Goal: Task Accomplishment & Management: Manage account settings

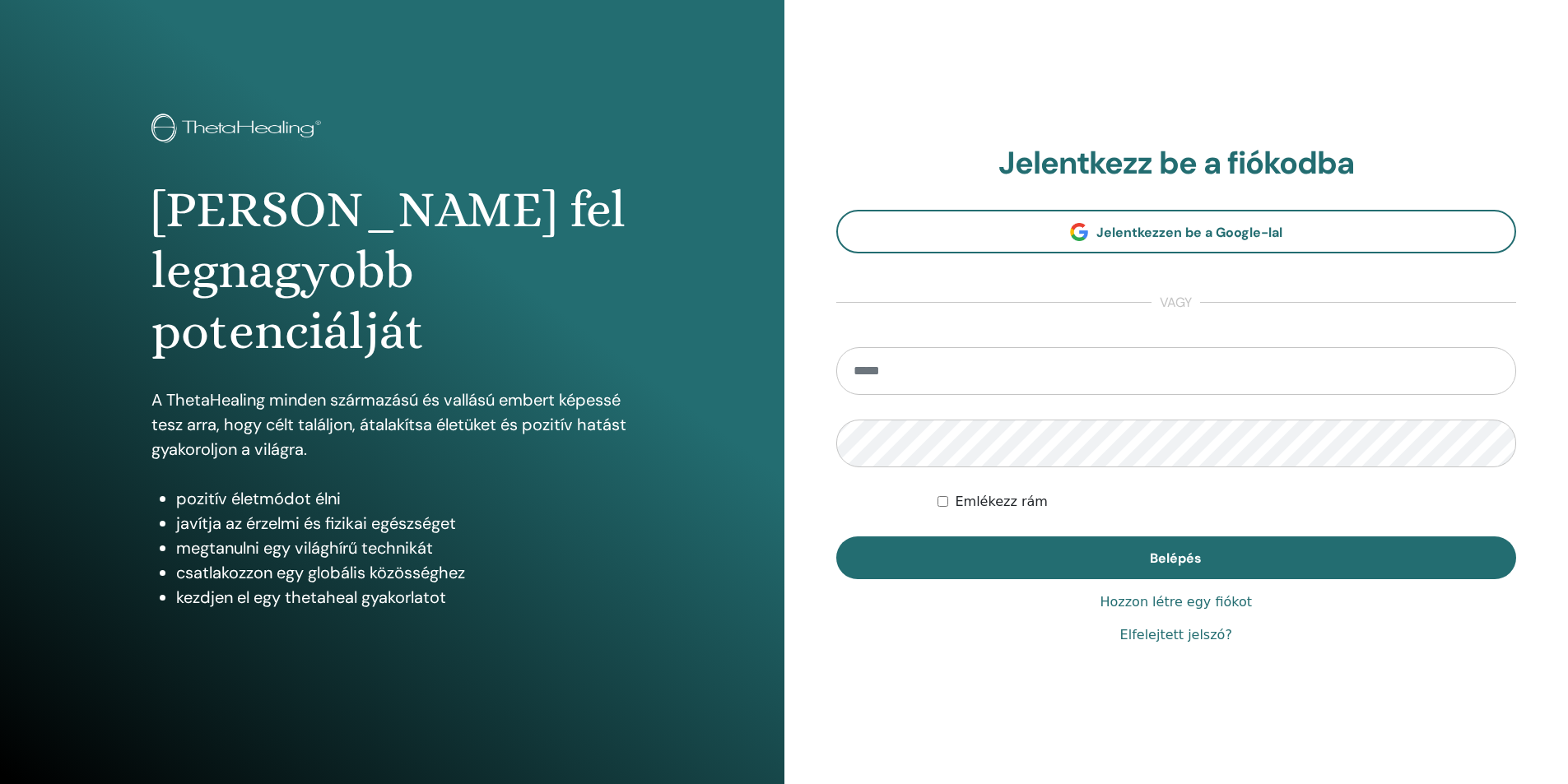
click at [1053, 376] on input "email" at bounding box center [1176, 370] width 680 height 47
type input "**********"
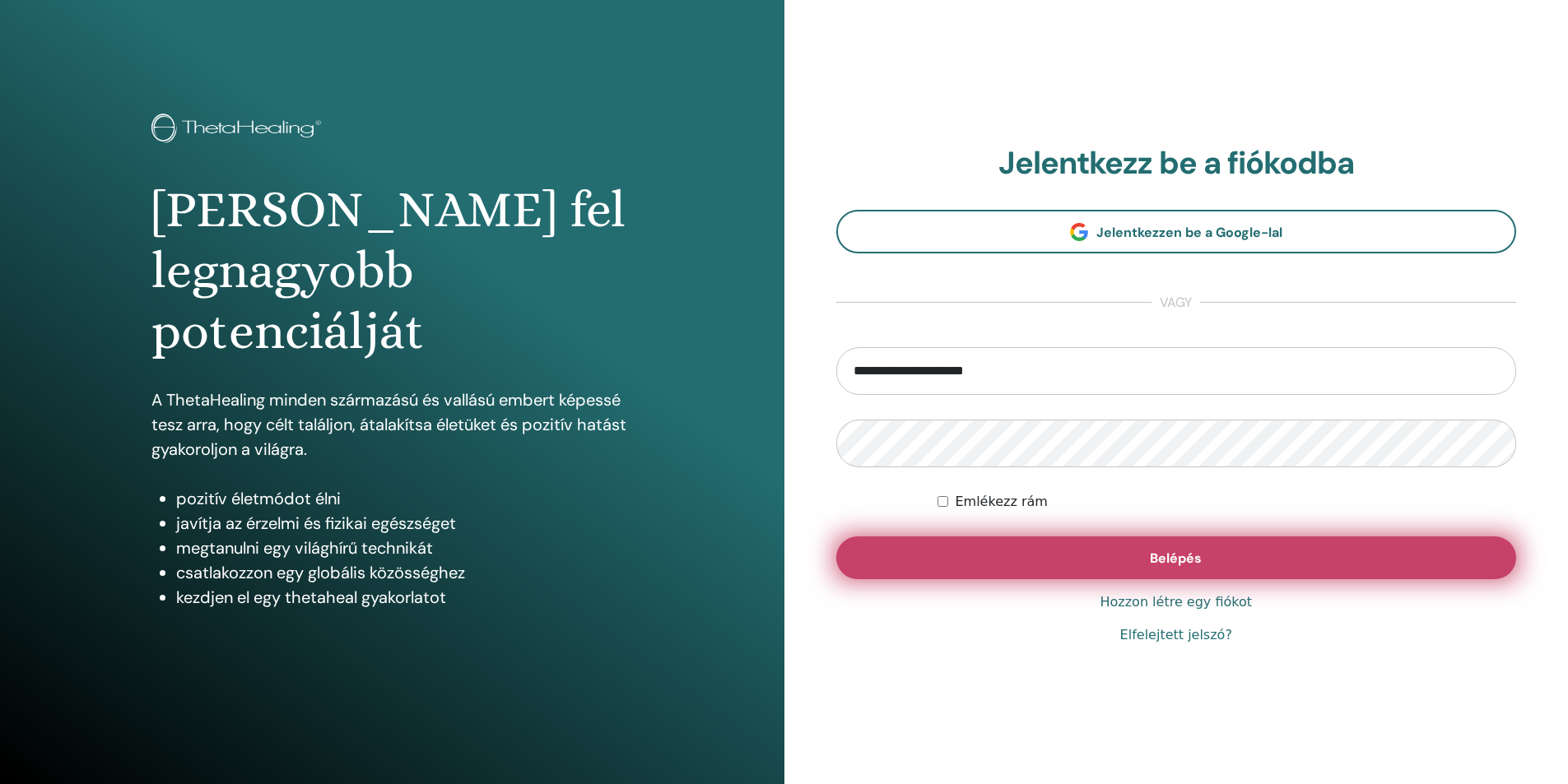
click at [1071, 548] on button "Belépés" at bounding box center [1176, 557] width 680 height 42
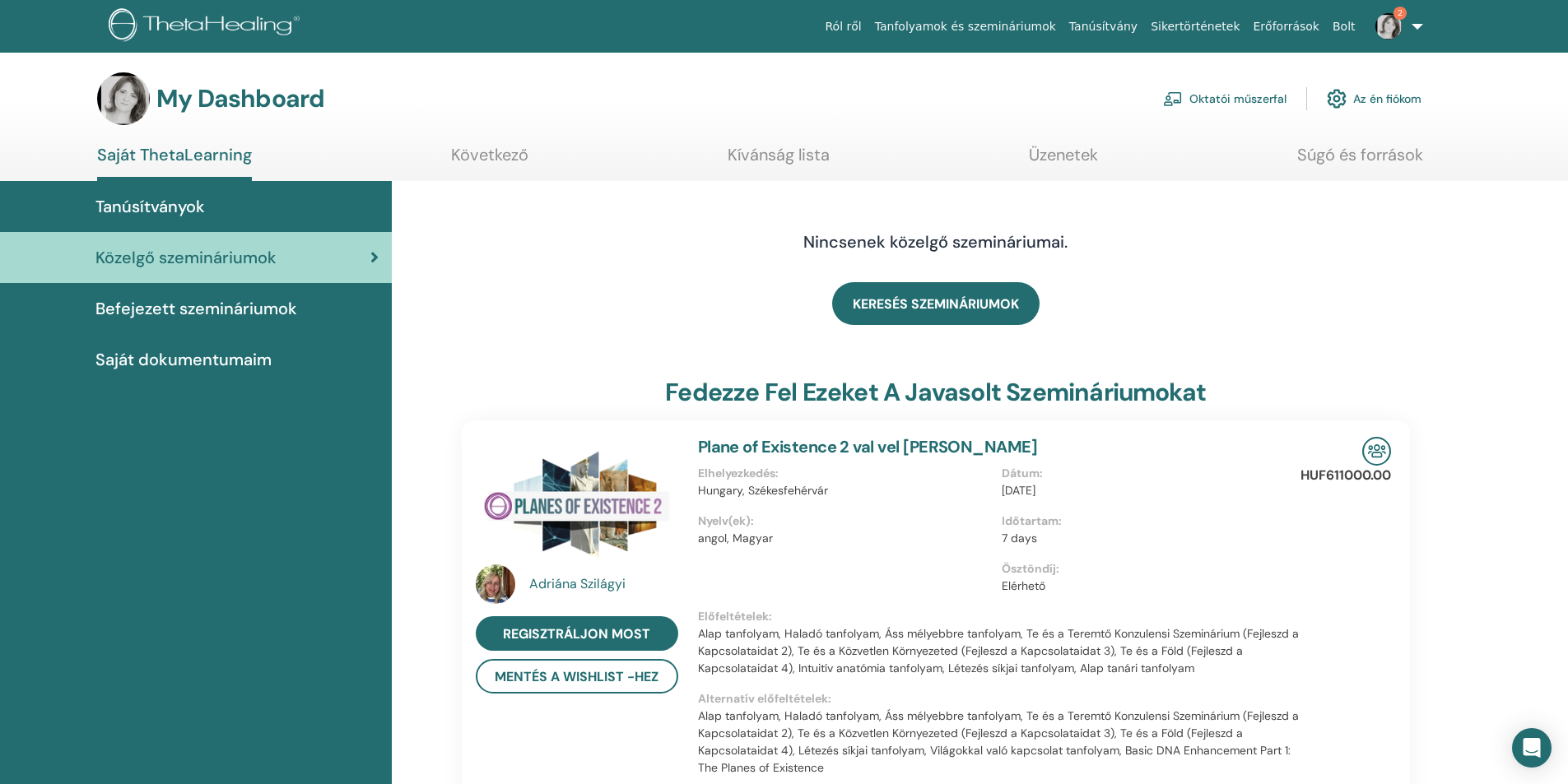
click at [1252, 97] on link "Oktatói műszerfal" at bounding box center [1224, 98] width 123 height 36
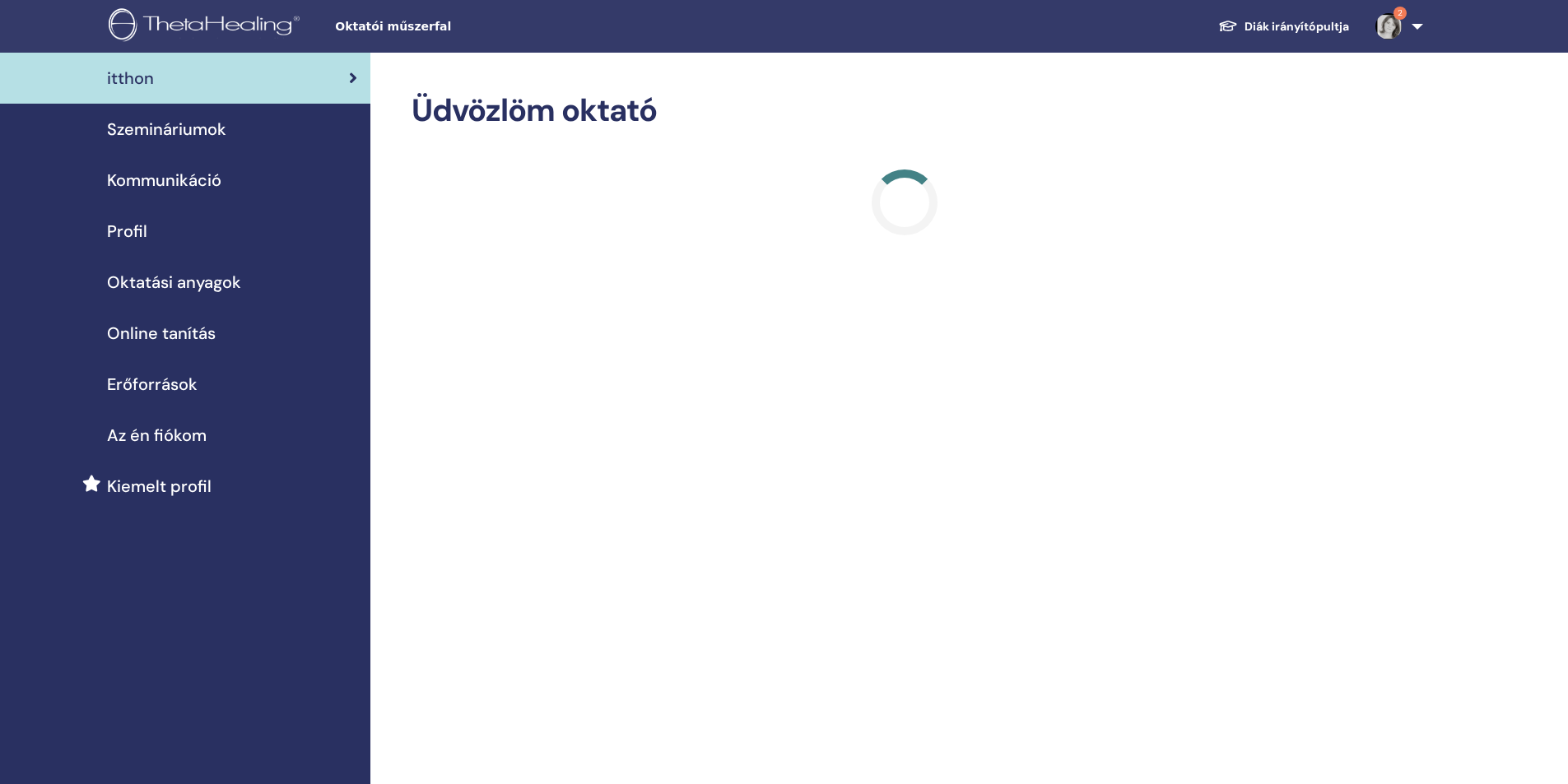
click at [169, 127] on span "Szemináriumok" at bounding box center [166, 129] width 119 height 25
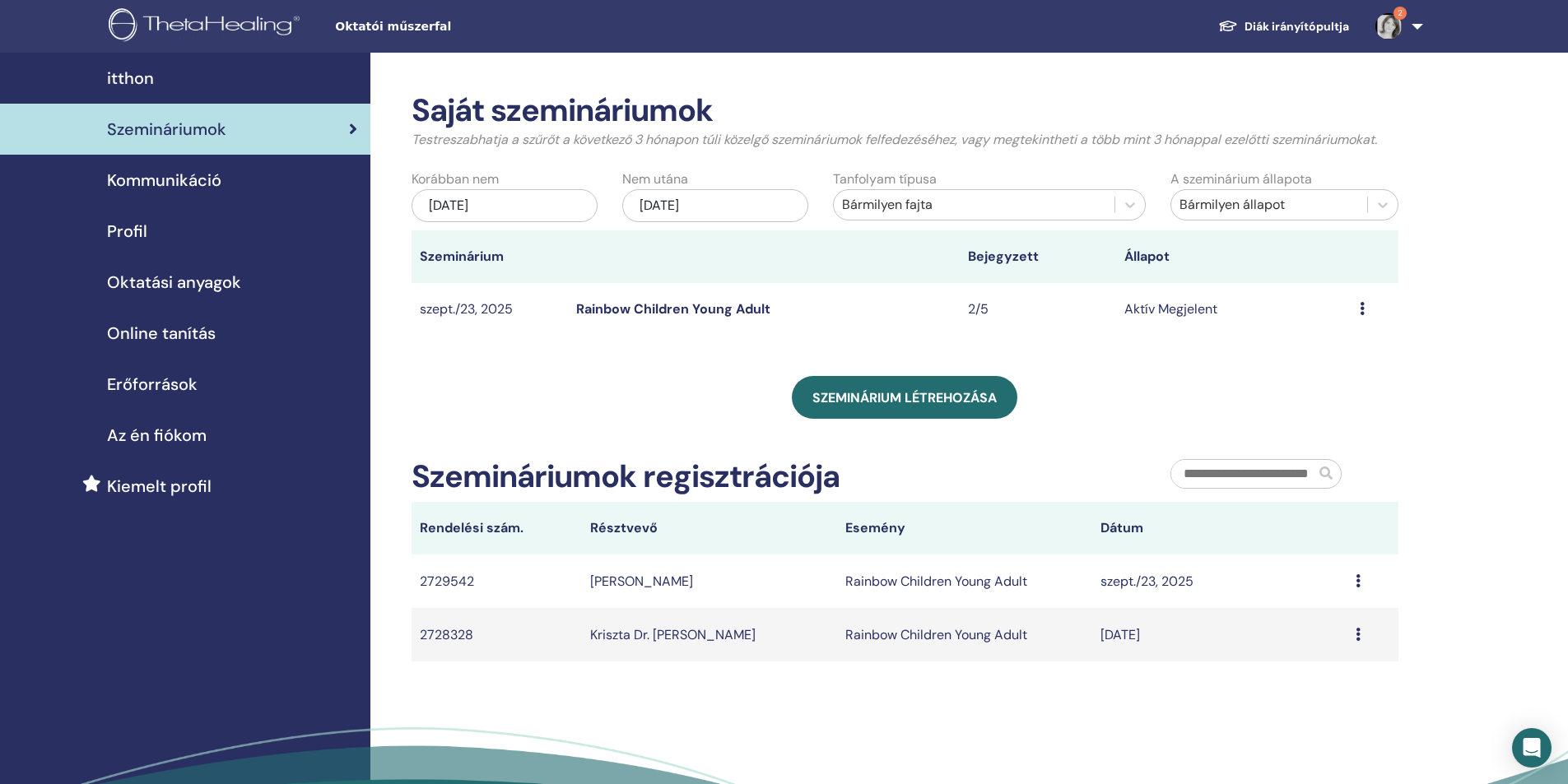
click at [1363, 305] on icon at bounding box center [1362, 309] width 5 height 13
click at [1361, 634] on div "Message" at bounding box center [1373, 635] width 35 height 20
click at [712, 310] on link "Rainbow Children Young Adult" at bounding box center [673, 309] width 194 height 17
click at [1357, 631] on icon at bounding box center [1358, 634] width 5 height 13
click at [1363, 305] on icon at bounding box center [1362, 309] width 5 height 13
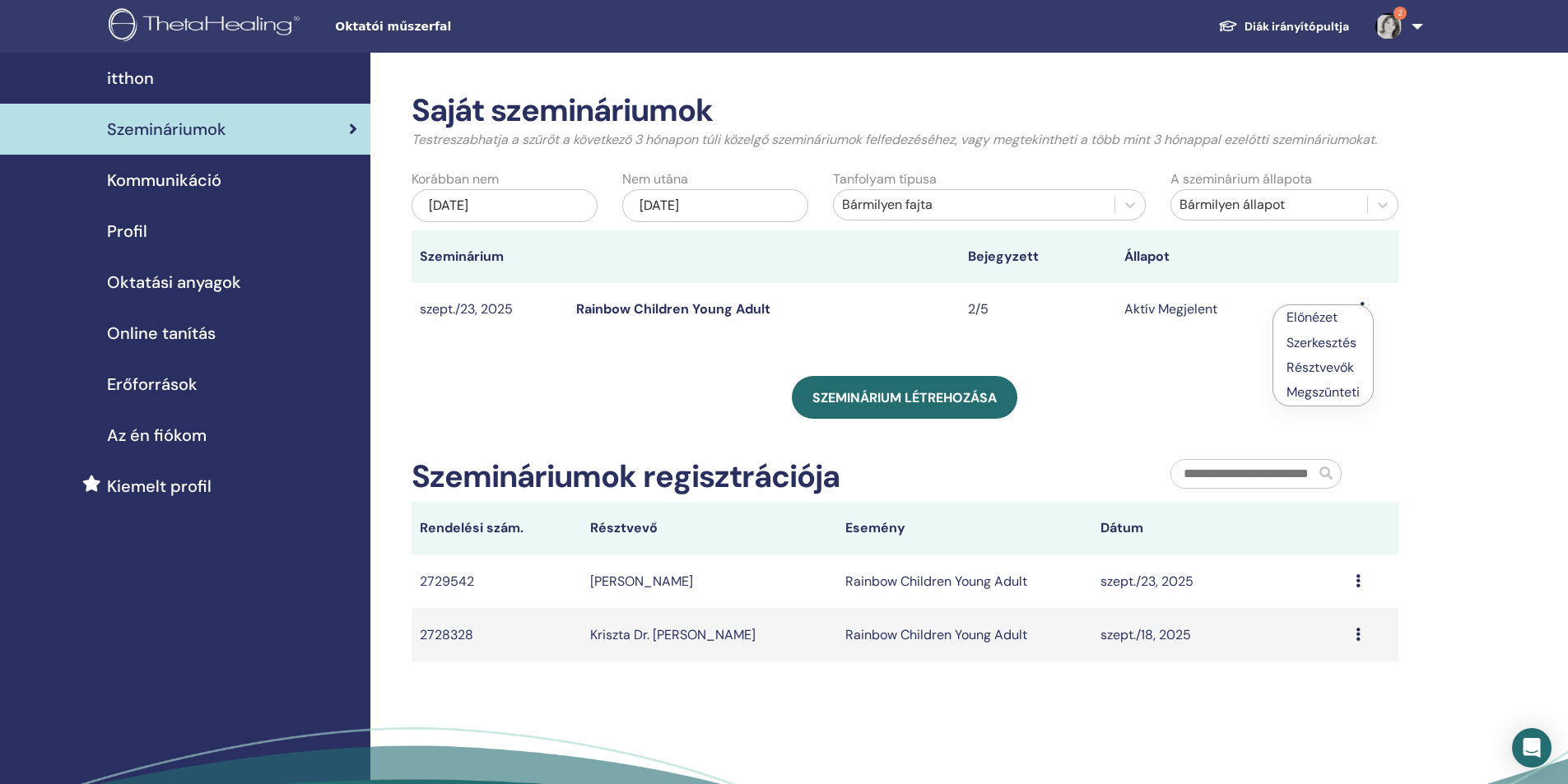
click at [658, 311] on link "Rainbow Children Young Adult" at bounding box center [673, 309] width 194 height 17
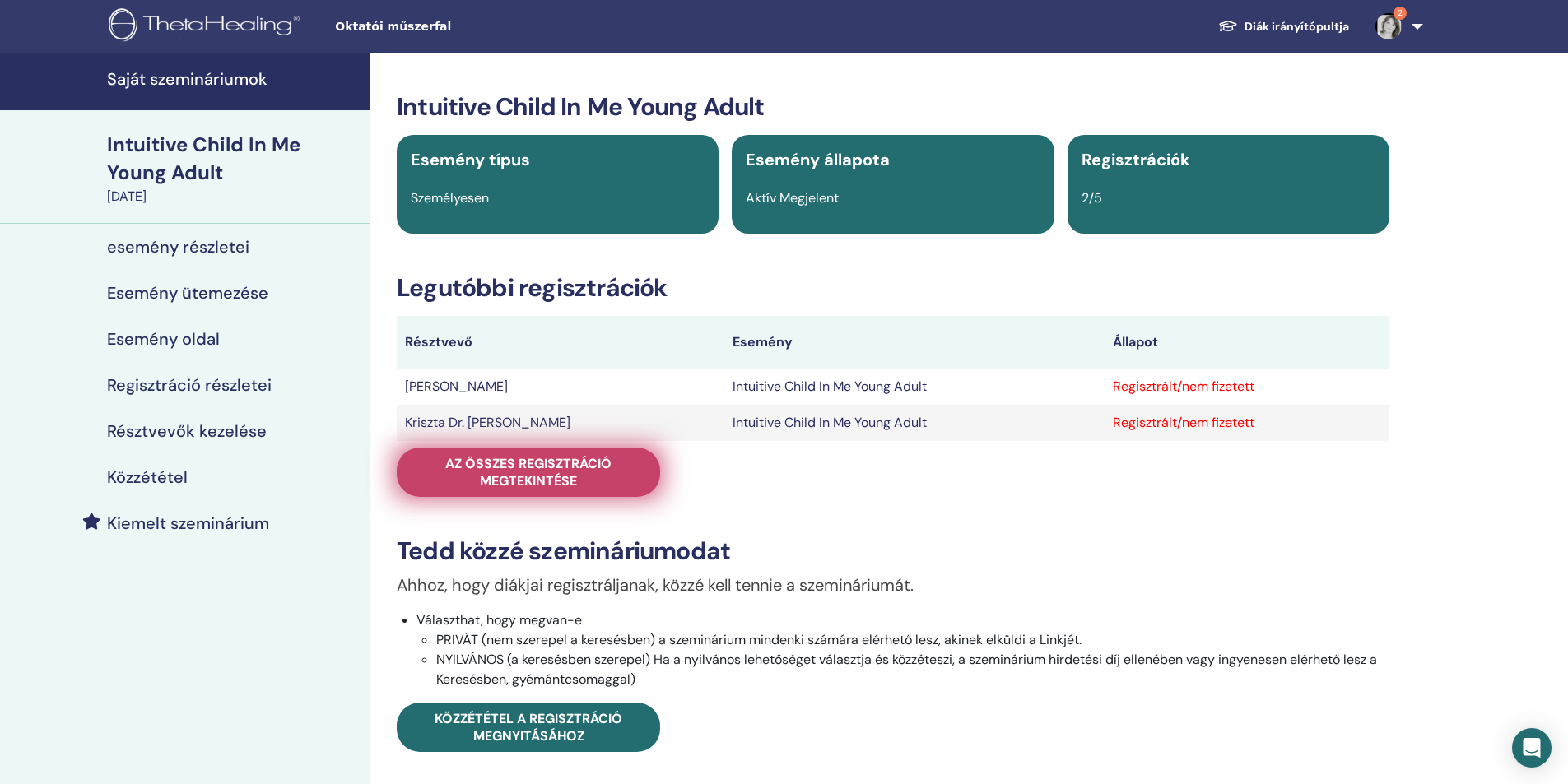
click at [565, 465] on span "Az összes regisztráció megtekintése" at bounding box center [528, 472] width 222 height 35
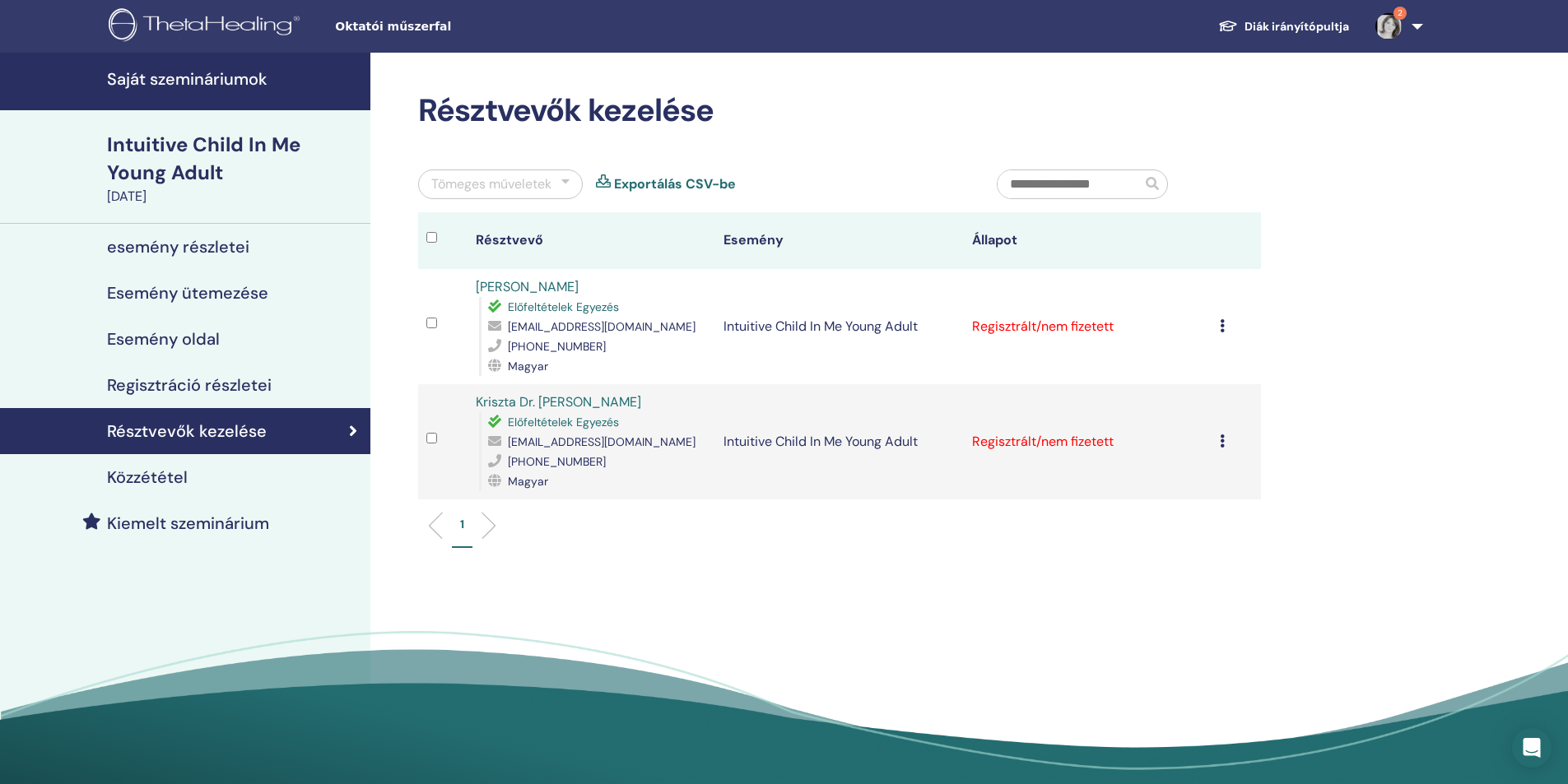
click at [1222, 443] on icon at bounding box center [1222, 441] width 5 height 13
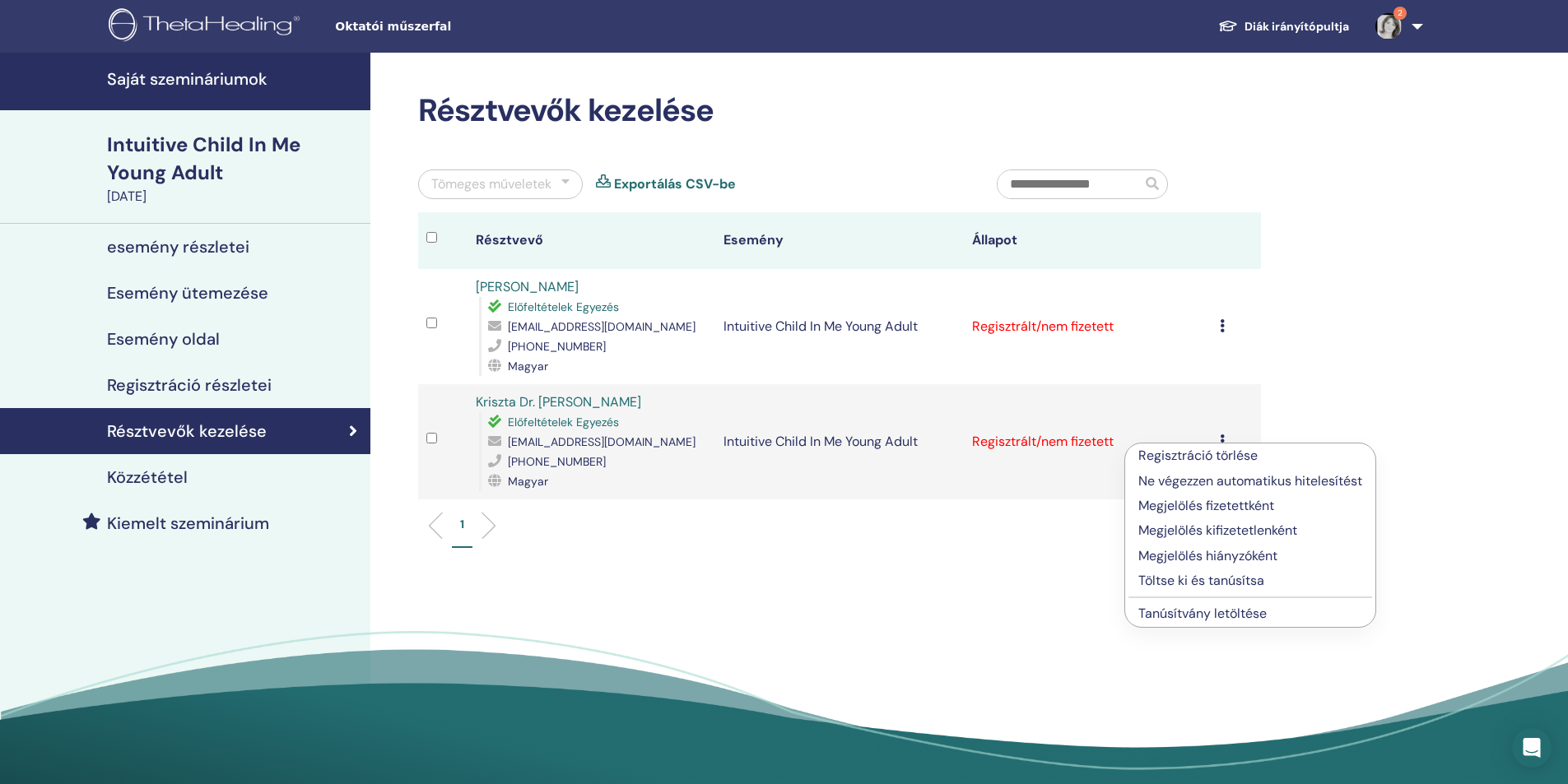
click at [1192, 579] on p "Töltse ki és tanúsítsa" at bounding box center [1250, 581] width 224 height 20
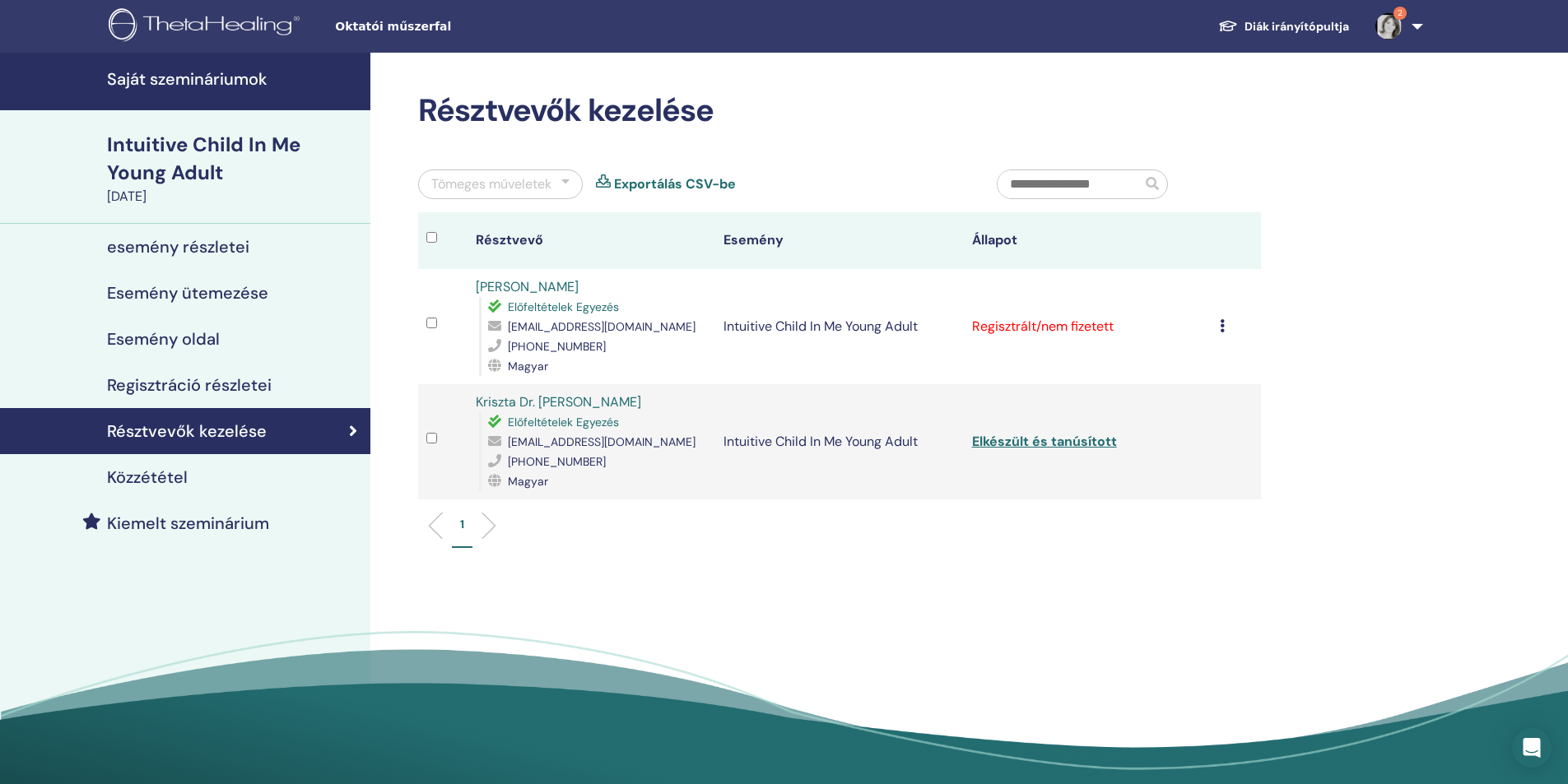
click at [1222, 325] on icon at bounding box center [1222, 325] width 5 height 13
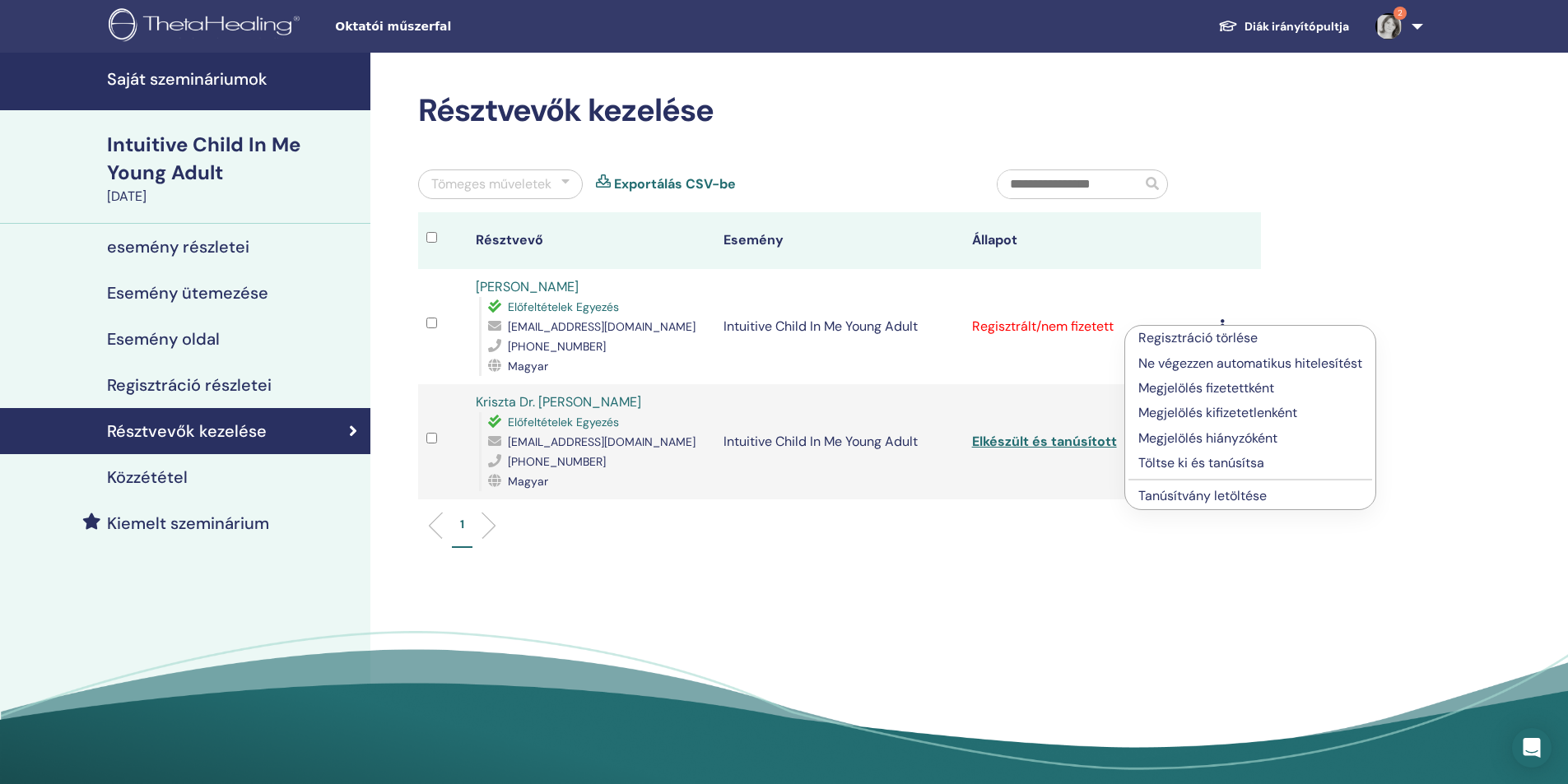
click at [1207, 464] on p "Töltse ki és tanúsítsa" at bounding box center [1250, 463] width 224 height 20
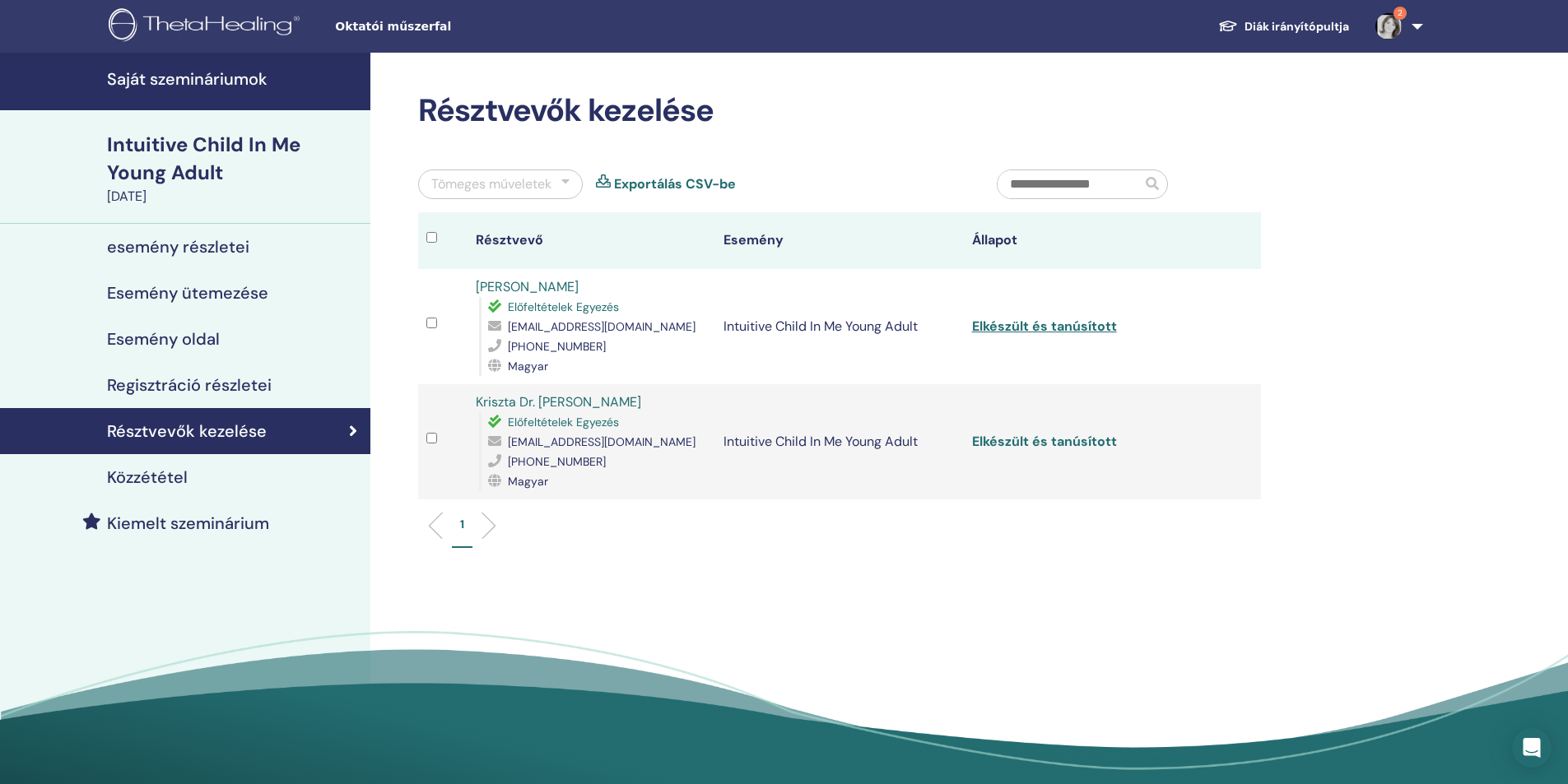
click at [1083, 445] on link "Elkészült és tanúsított" at bounding box center [1044, 441] width 145 height 17
click at [1074, 326] on link "Elkészült és tanúsított" at bounding box center [1044, 325] width 145 height 17
click at [1028, 437] on link "Elkészült és tanúsított" at bounding box center [1044, 441] width 145 height 17
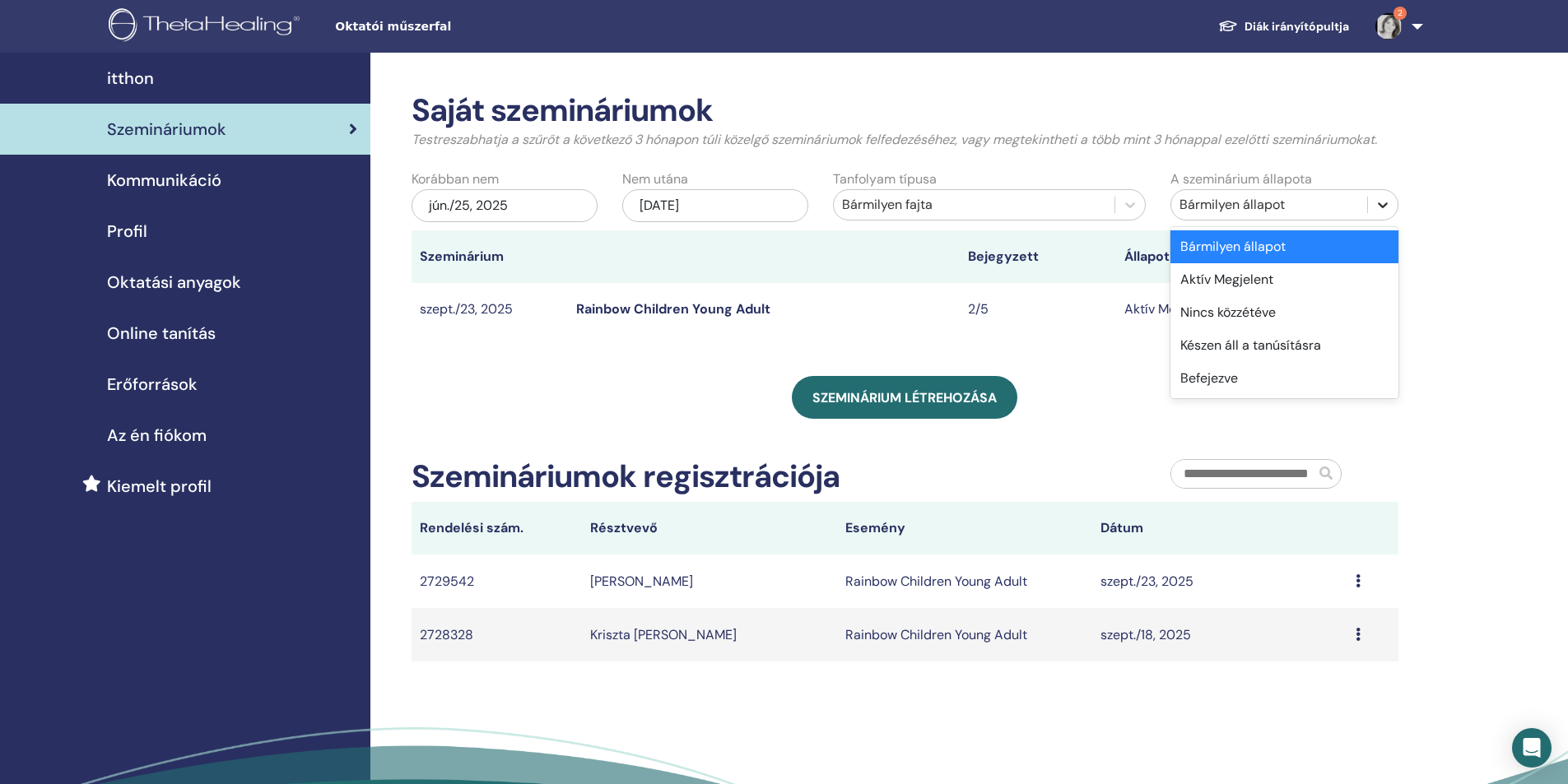
click at [1375, 208] on icon at bounding box center [1382, 205] width 17 height 17
